Goal: Task Accomplishment & Management: Use online tool/utility

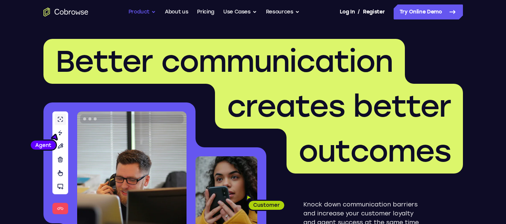
click at [152, 14] on button "Product" at bounding box center [143, 11] width 28 height 15
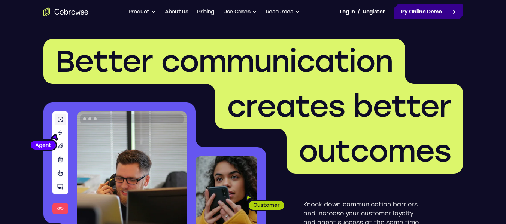
click at [423, 14] on link "Try Online Demo" at bounding box center [428, 11] width 69 height 15
